Goal: Transaction & Acquisition: Register for event/course

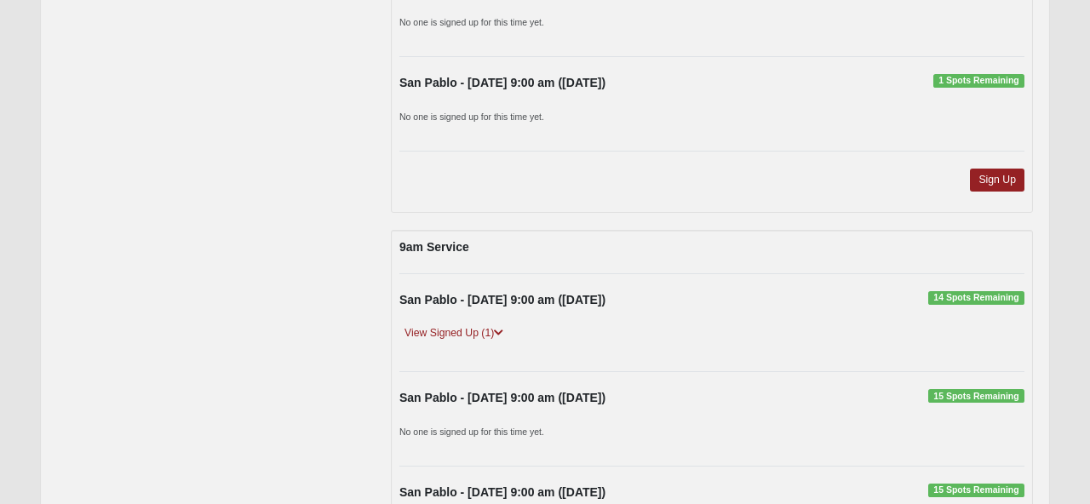
scroll to position [4548, 0]
click at [443, 330] on link "View Signed Up (1)" at bounding box center [453, 333] width 109 height 18
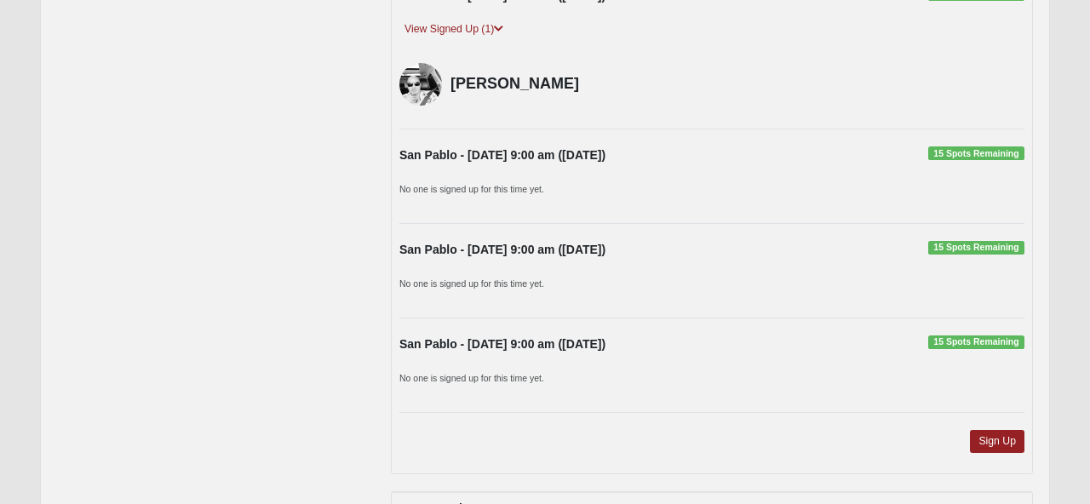
scroll to position [4857, 0]
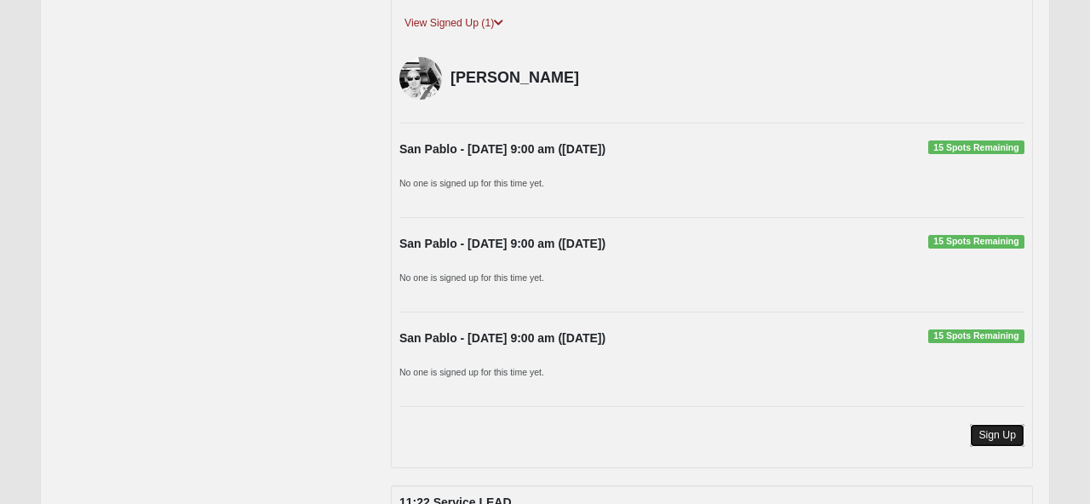
click at [1004, 429] on link "Sign Up" at bounding box center [997, 435] width 55 height 23
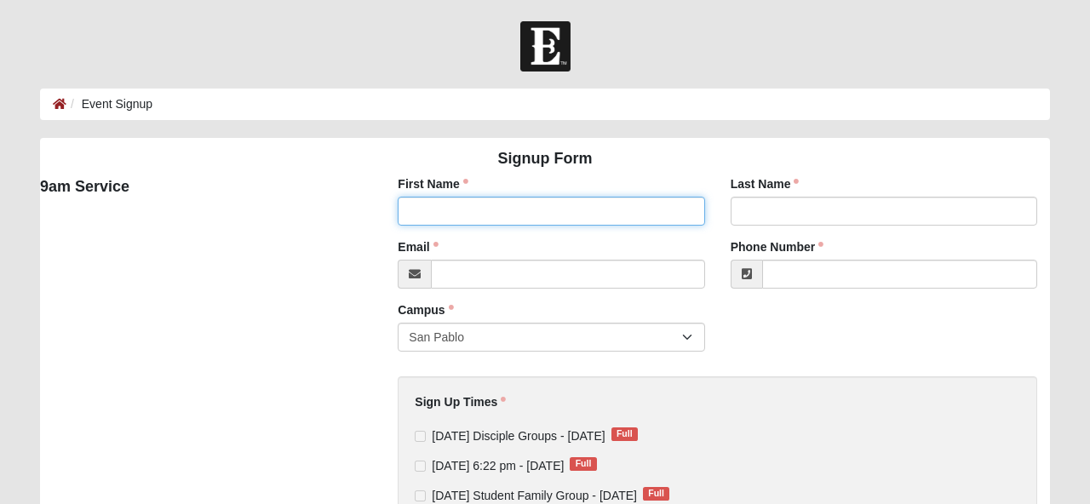
click at [422, 205] on input "First Name" at bounding box center [551, 211] width 307 height 29
type input "Lee"
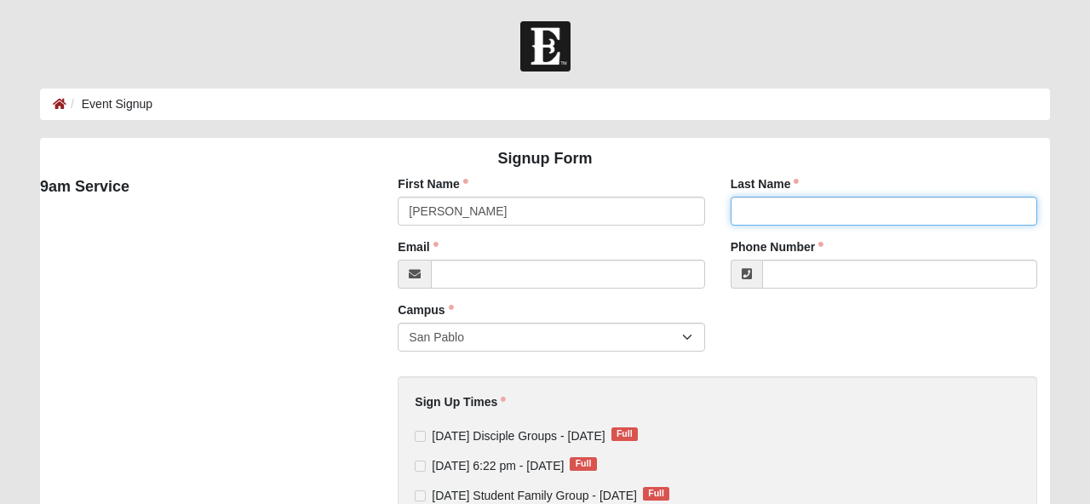
type input "Leleux"
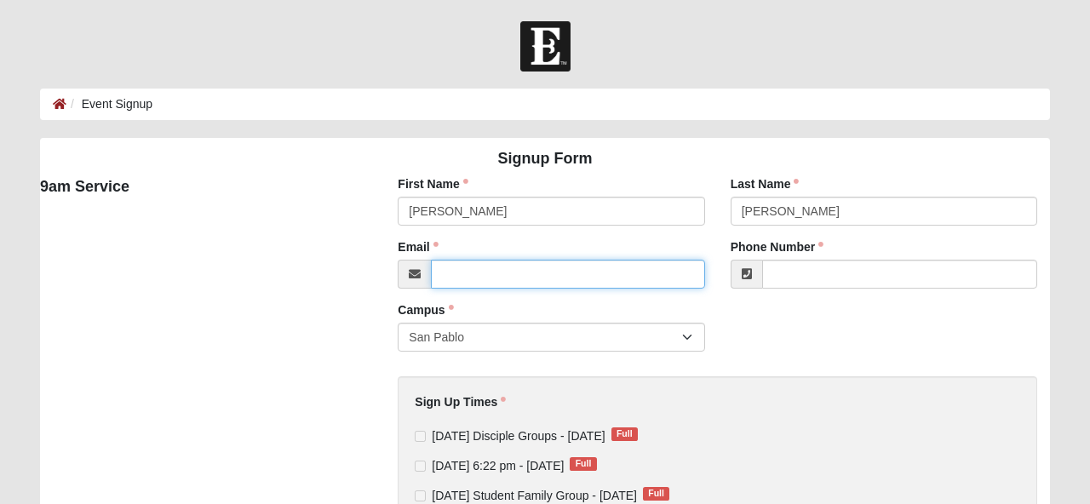
type input "bamagurl79@gmail.com"
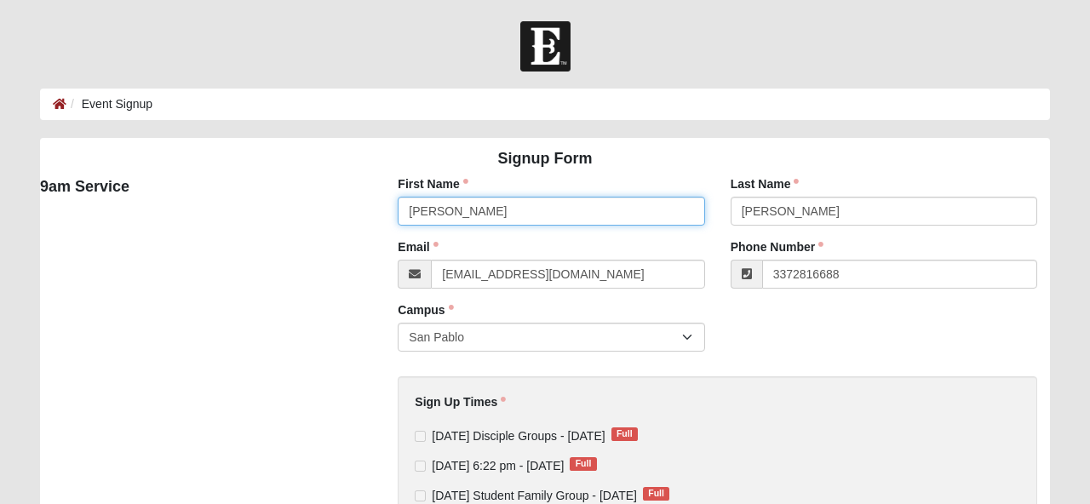
type input "(337) 281-6688"
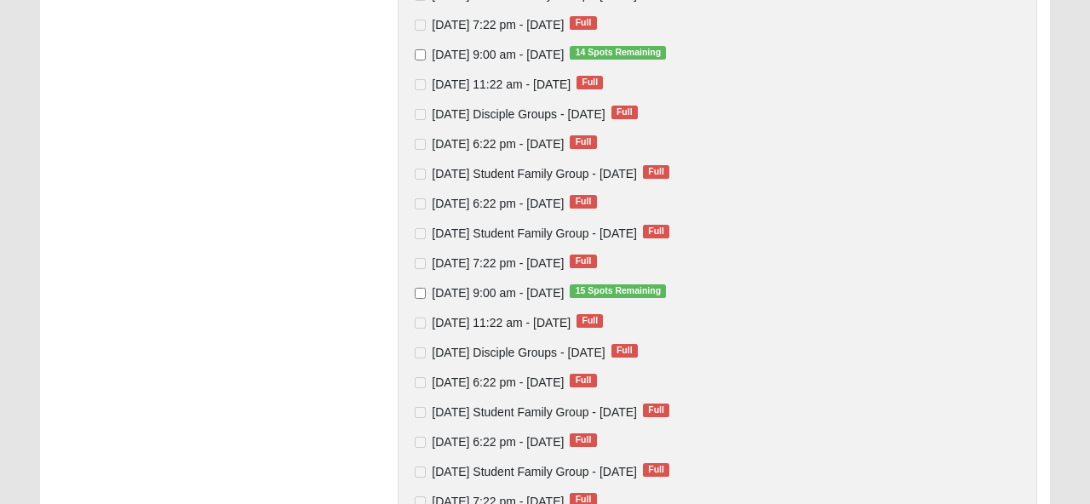
scroll to position [562, 0]
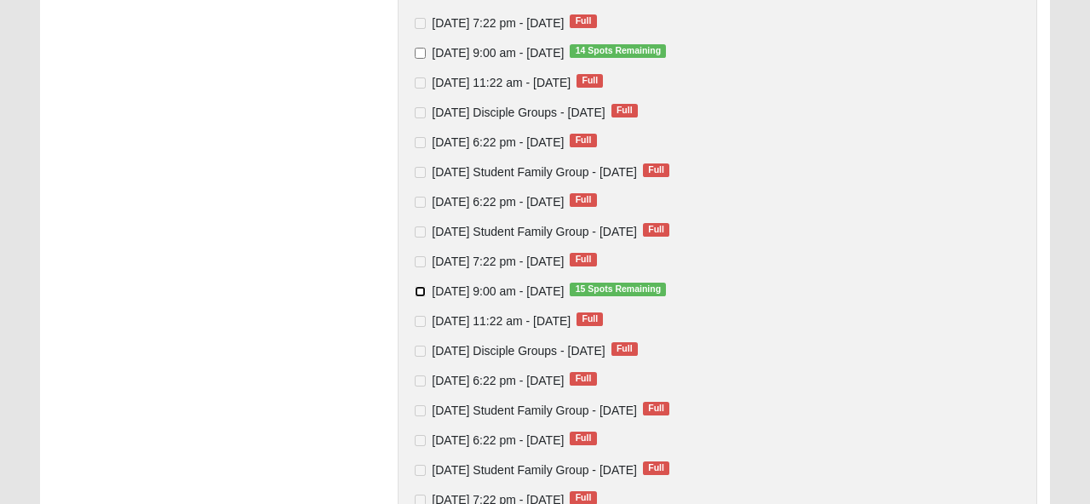
click at [419, 286] on input "Sunday 9:00 am - Sep 28 2025 15 Spots Remaining" at bounding box center [420, 291] width 11 height 11
checkbox input "true"
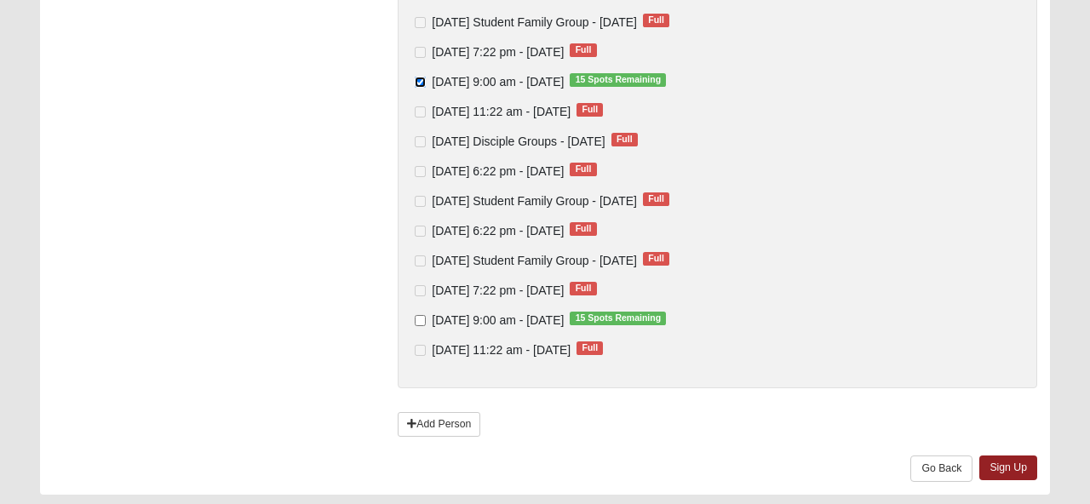
scroll to position [773, 0]
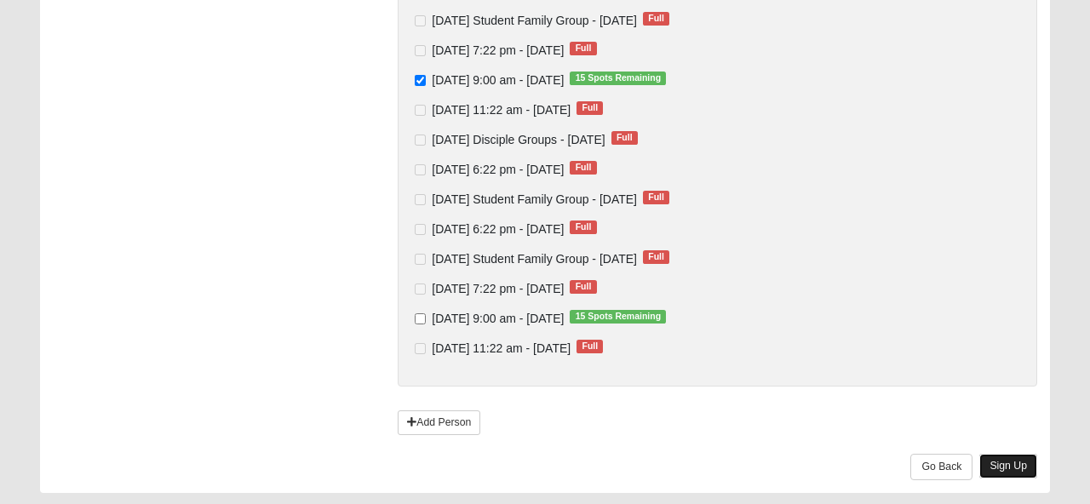
click at [1008, 465] on link "Sign Up" at bounding box center [1008, 466] width 58 height 25
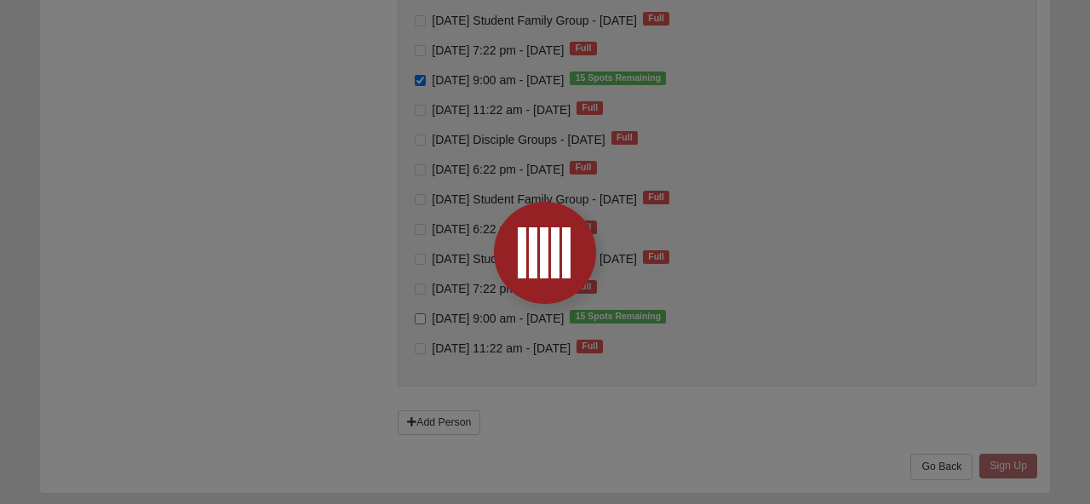
scroll to position [0, 0]
